Goal: Transaction & Acquisition: Purchase product/service

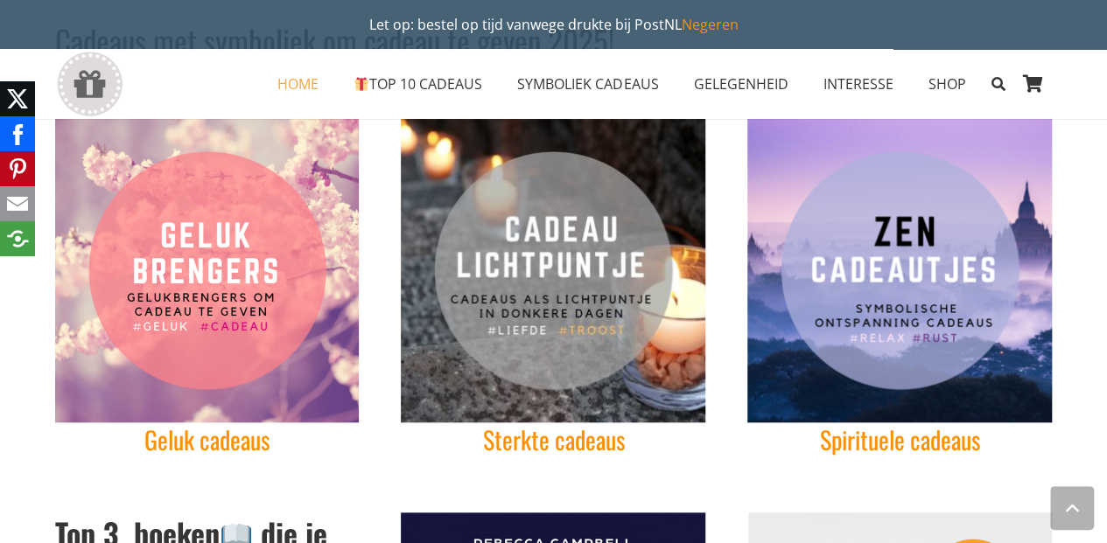
scroll to position [583, 0]
click at [181, 345] on img "Gelukbrengers om cadeau te geven ketting met symboliek vriendschap verjaardag" at bounding box center [207, 270] width 304 height 304
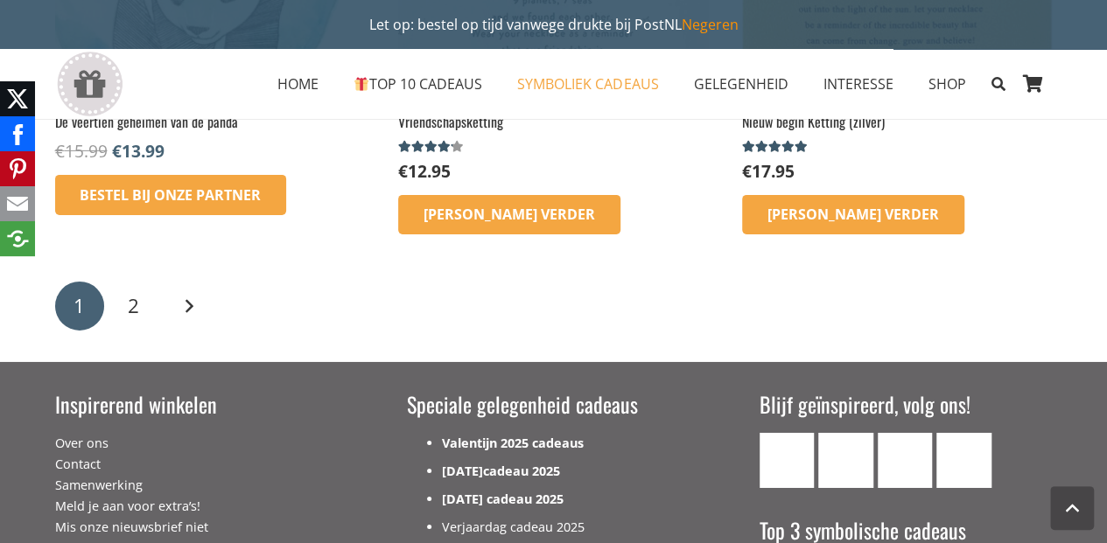
scroll to position [2800, 0]
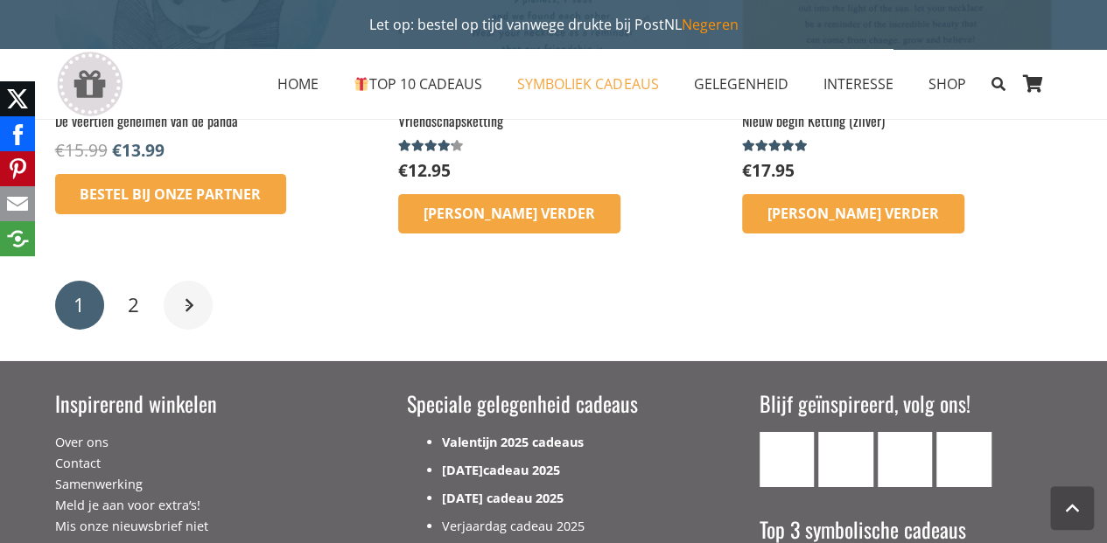
click at [182, 311] on link "Volgende" at bounding box center [188, 305] width 49 height 49
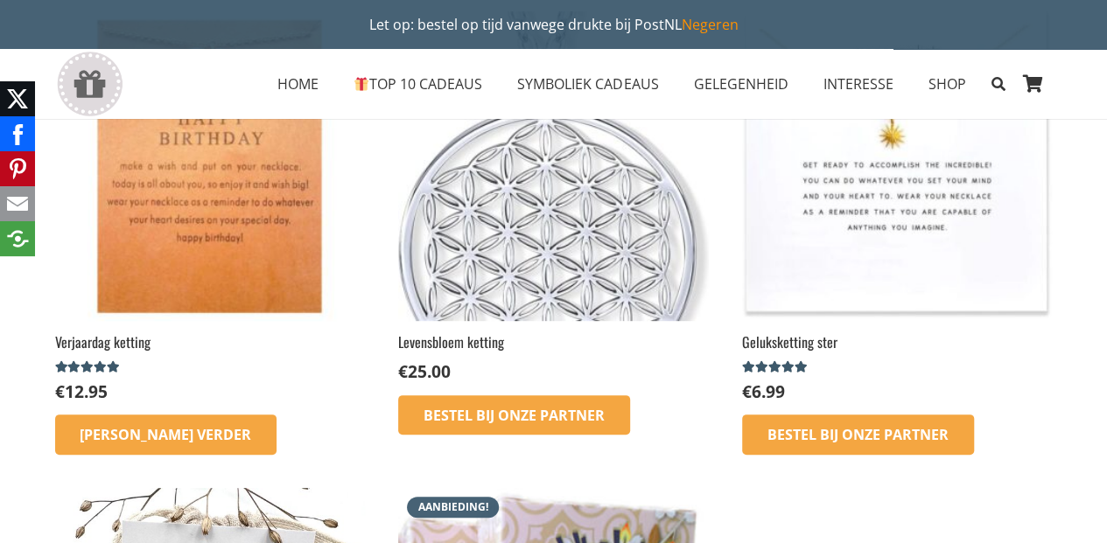
scroll to position [291, 0]
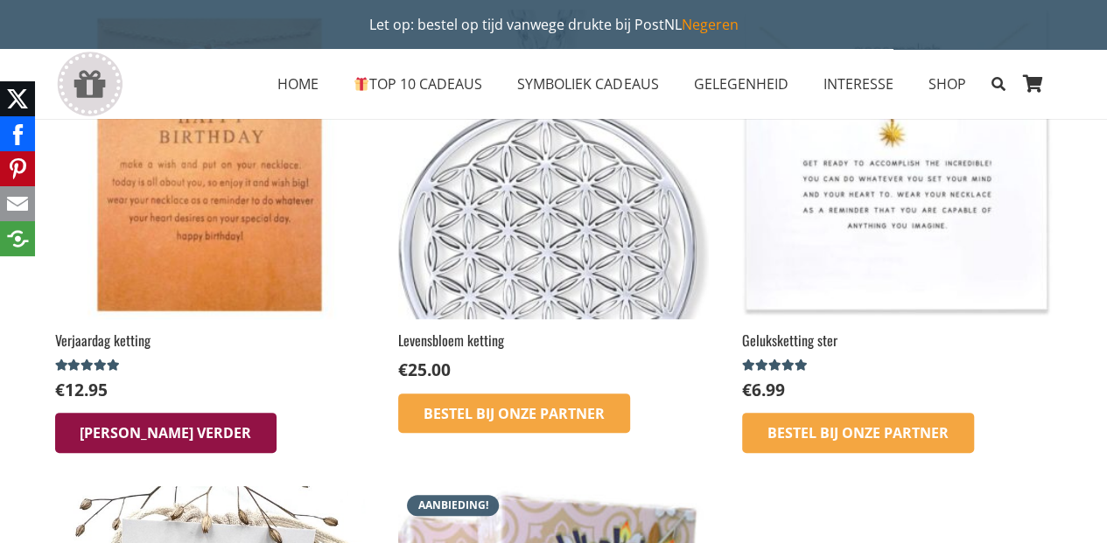
click at [163, 431] on link "[PERSON_NAME] verder" at bounding box center [166, 433] width 222 height 40
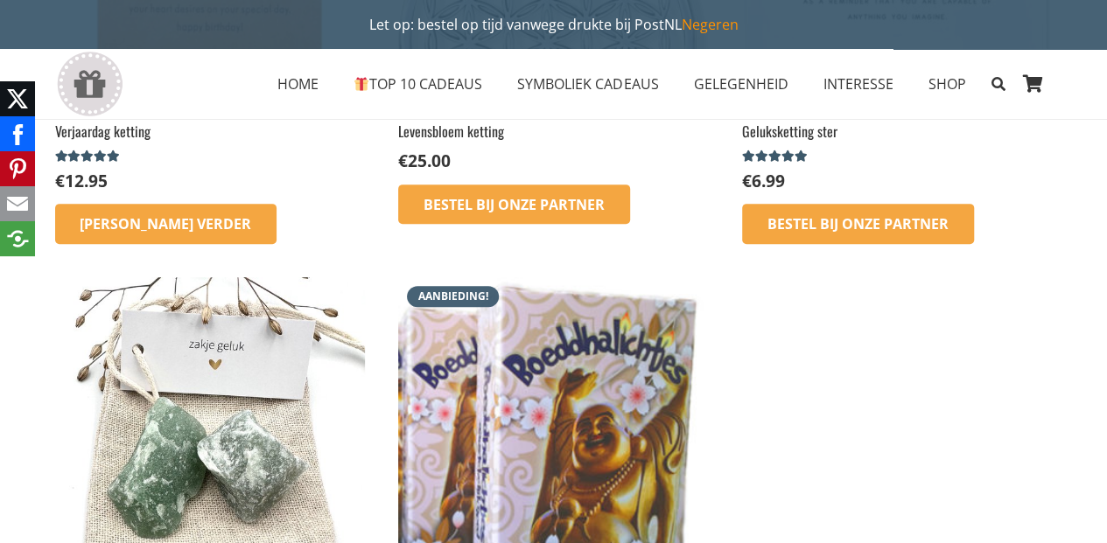
scroll to position [466, 0]
